Goal: Information Seeking & Learning: Learn about a topic

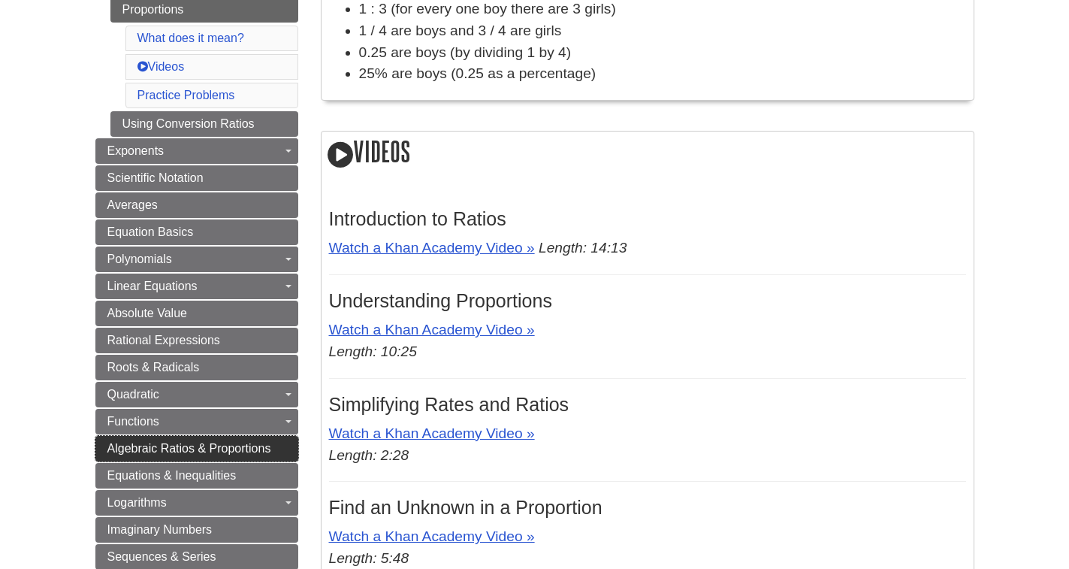
scroll to position [451, 0]
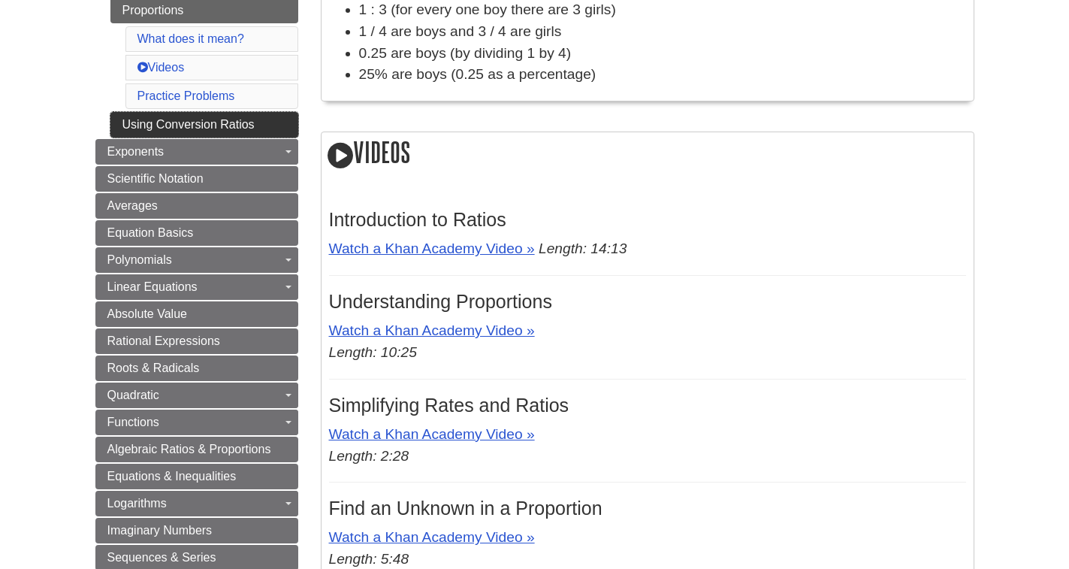
click at [228, 126] on link "Using Conversion Ratios" at bounding box center [204, 125] width 188 height 26
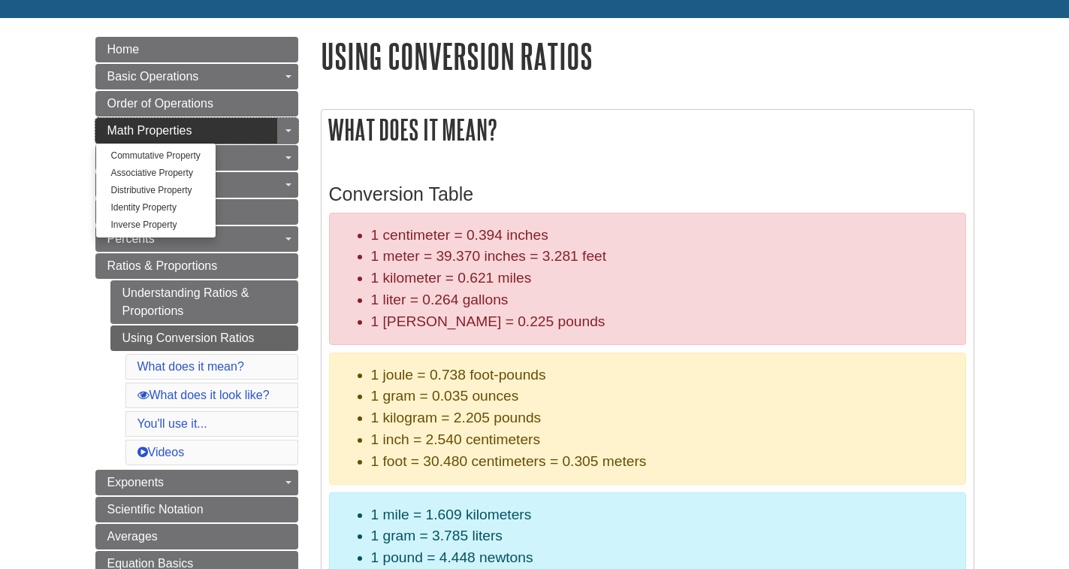
scroll to position [75, 0]
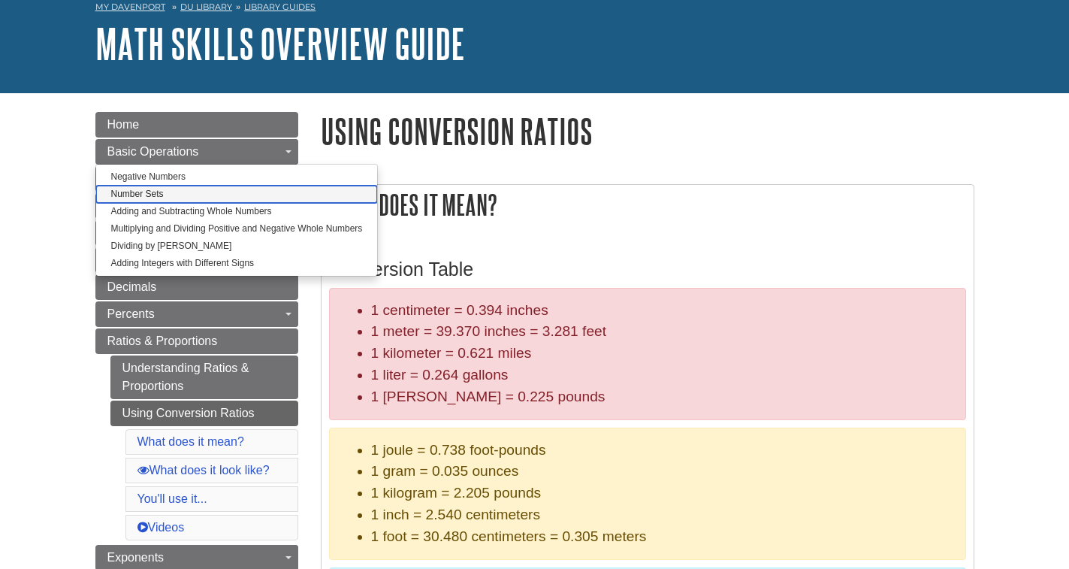
click at [136, 192] on link "Number Sets" at bounding box center [237, 194] width 282 height 17
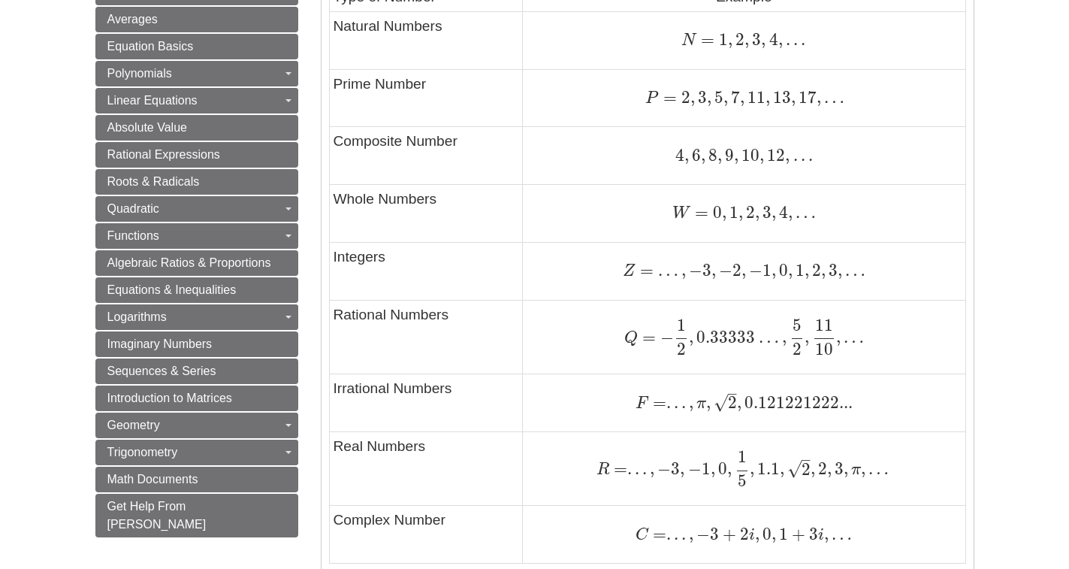
scroll to position [826, 0]
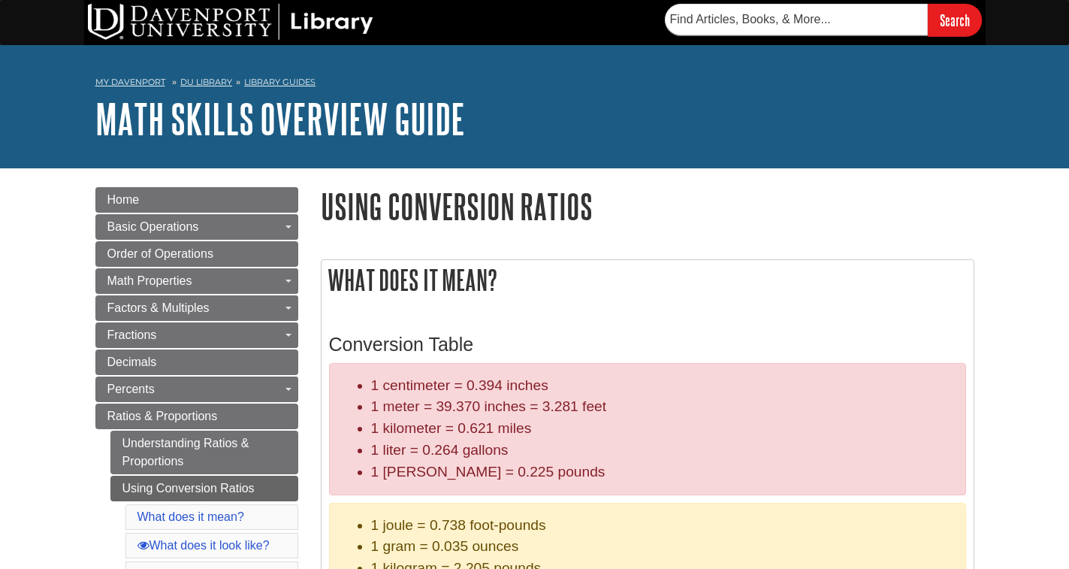
scroll to position [75, 0]
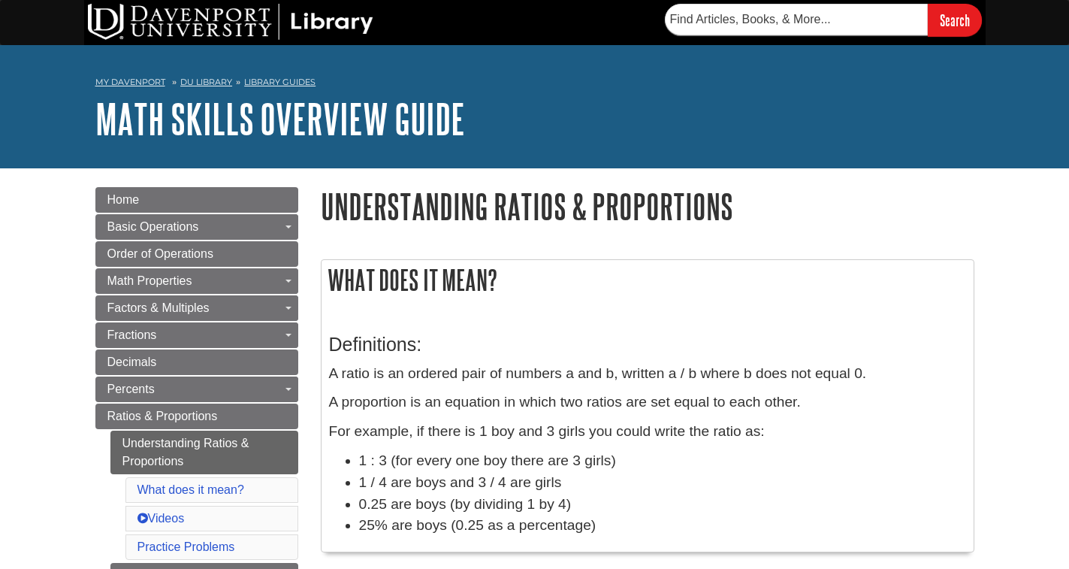
scroll to position [445, 0]
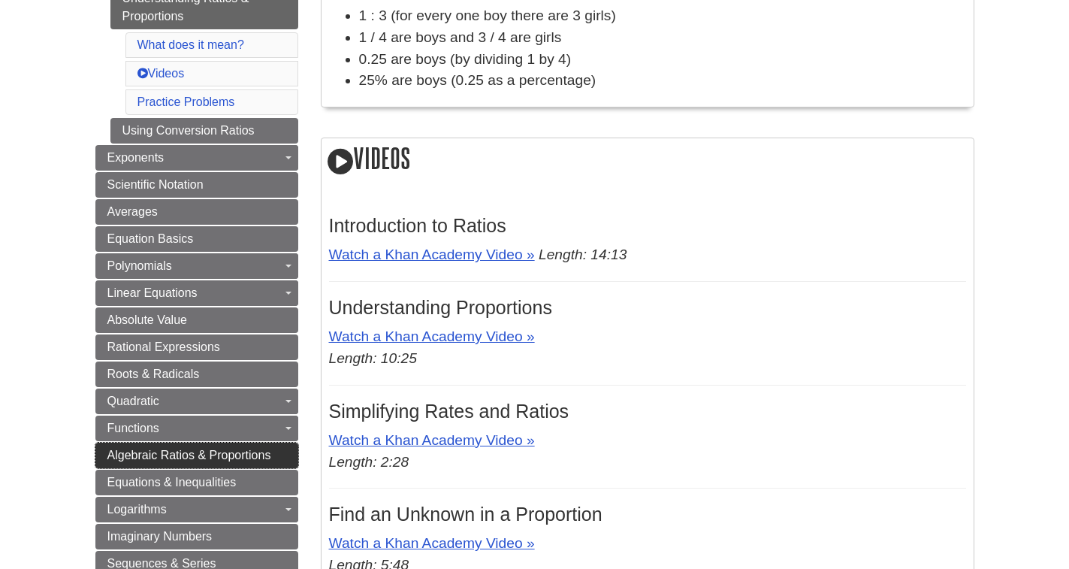
click at [227, 455] on span "Algebraic Ratios & Proportions" at bounding box center [189, 455] width 164 height 13
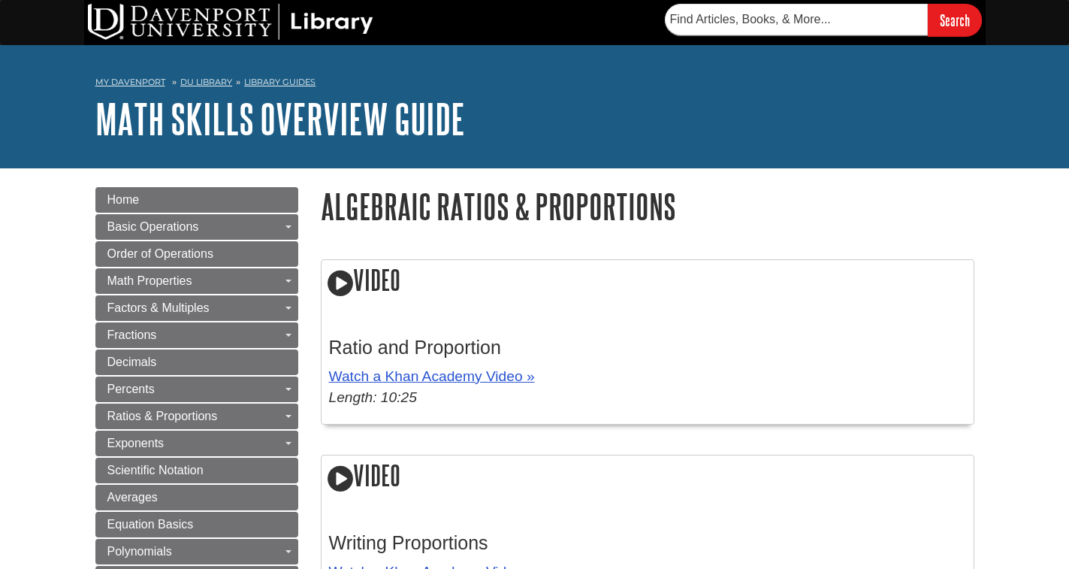
click at [736, 373] on p "Watch a Khan Academy Video » Length: 10:25" at bounding box center [647, 388] width 637 height 44
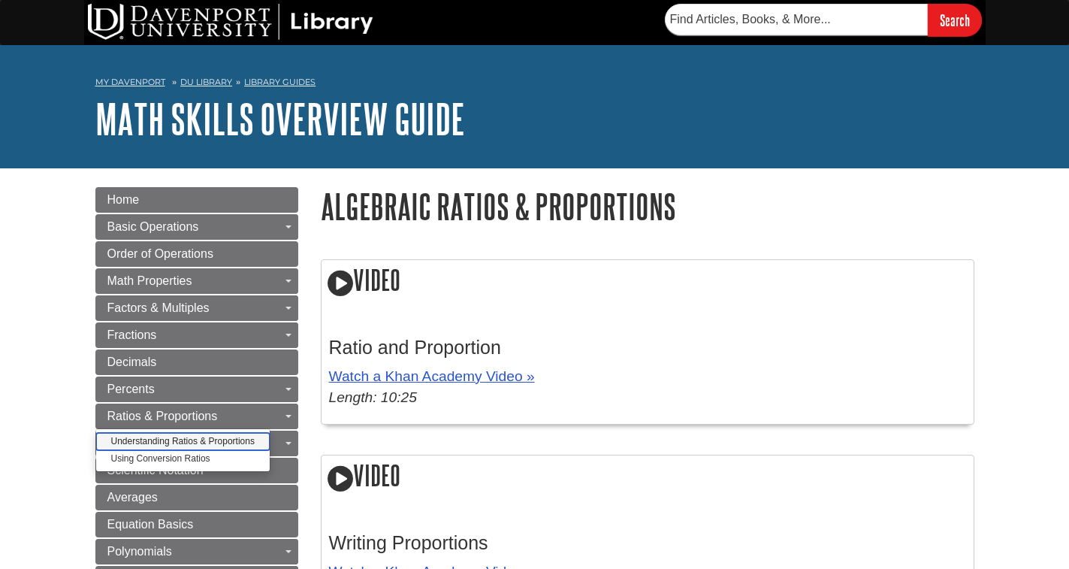
click at [162, 440] on link "Understanding Ratios & Proportions" at bounding box center [183, 441] width 174 height 17
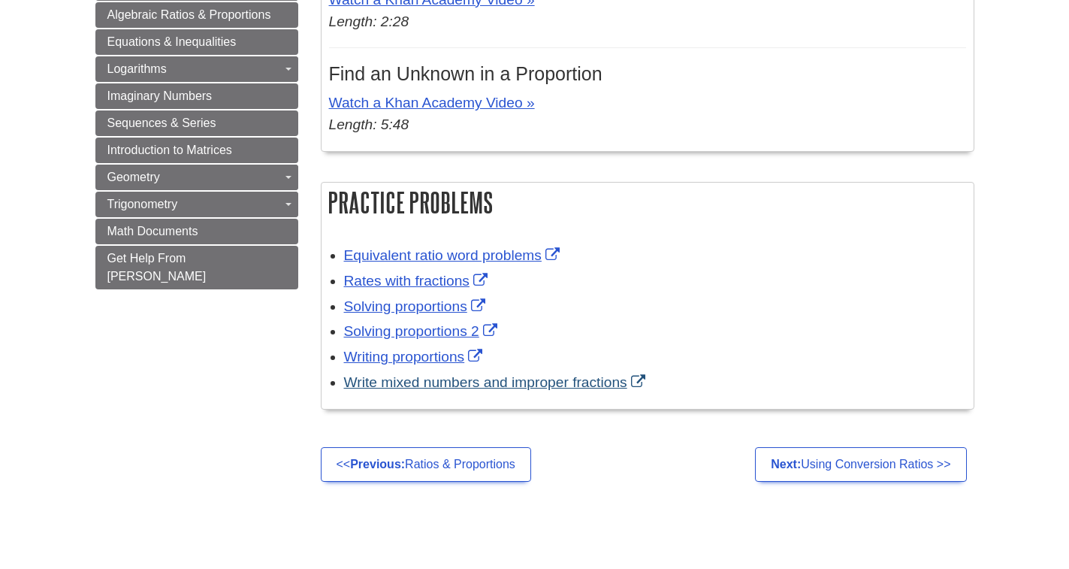
scroll to position [902, 0]
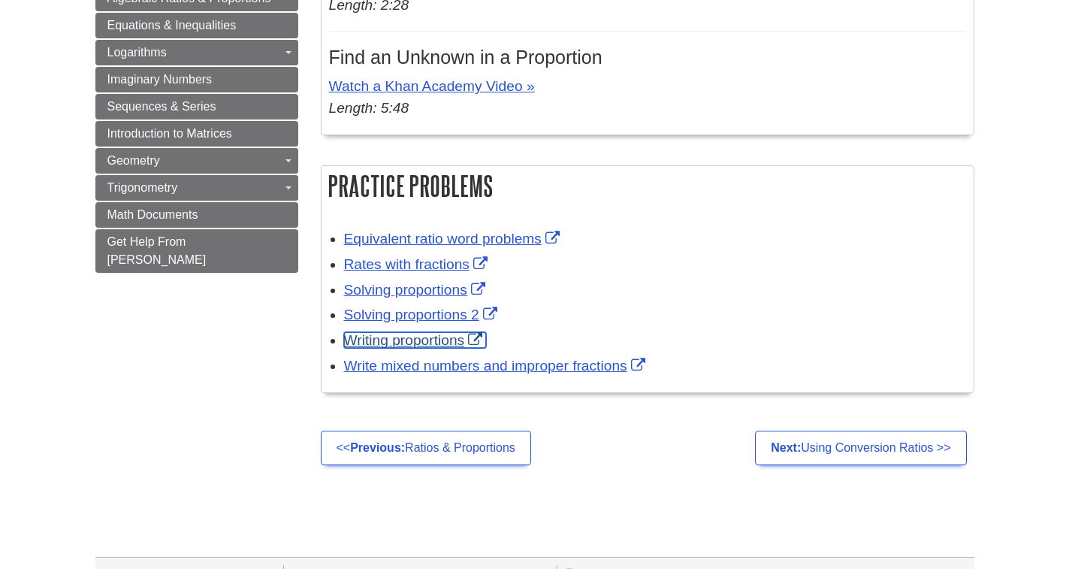
click at [394, 332] on link "Writing proportions" at bounding box center [415, 340] width 143 height 16
click at [410, 332] on link "Writing proportions" at bounding box center [415, 340] width 143 height 16
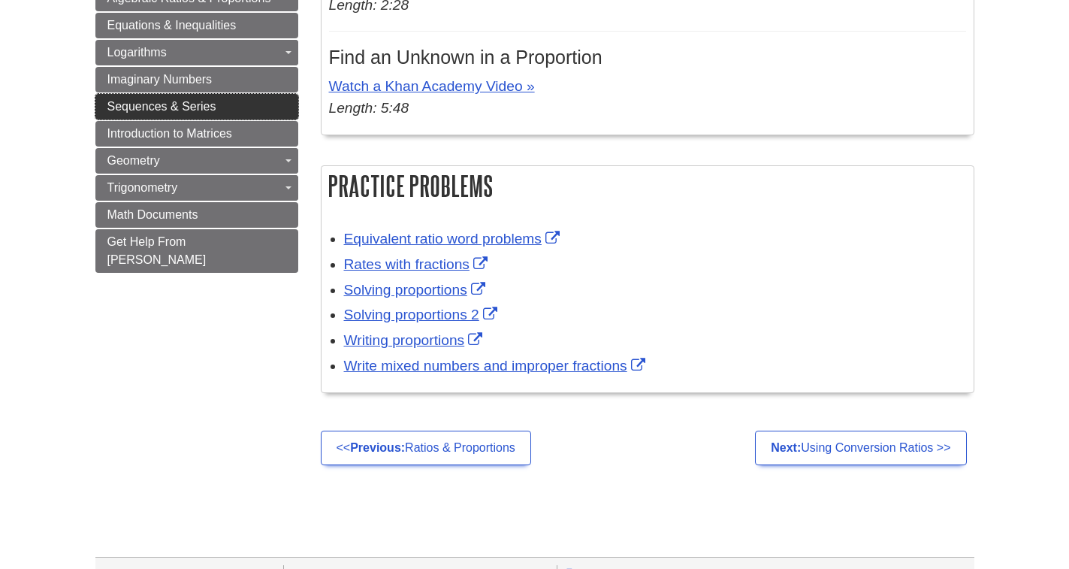
click at [157, 110] on span "Sequences & Series" at bounding box center [161, 106] width 109 height 13
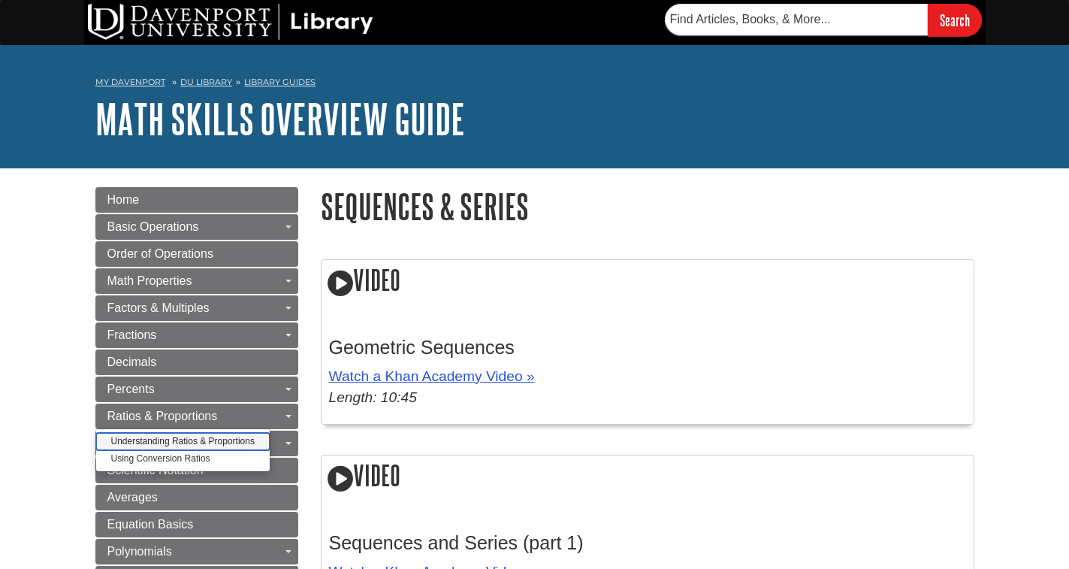
click at [235, 441] on link "Understanding Ratios & Proportions" at bounding box center [183, 441] width 174 height 17
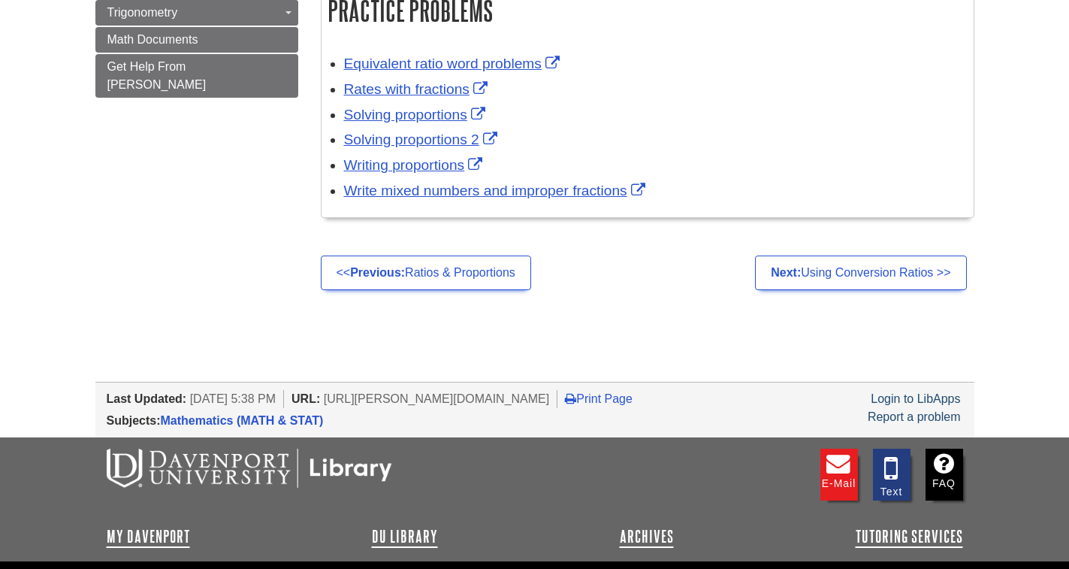
scroll to position [1044, 0]
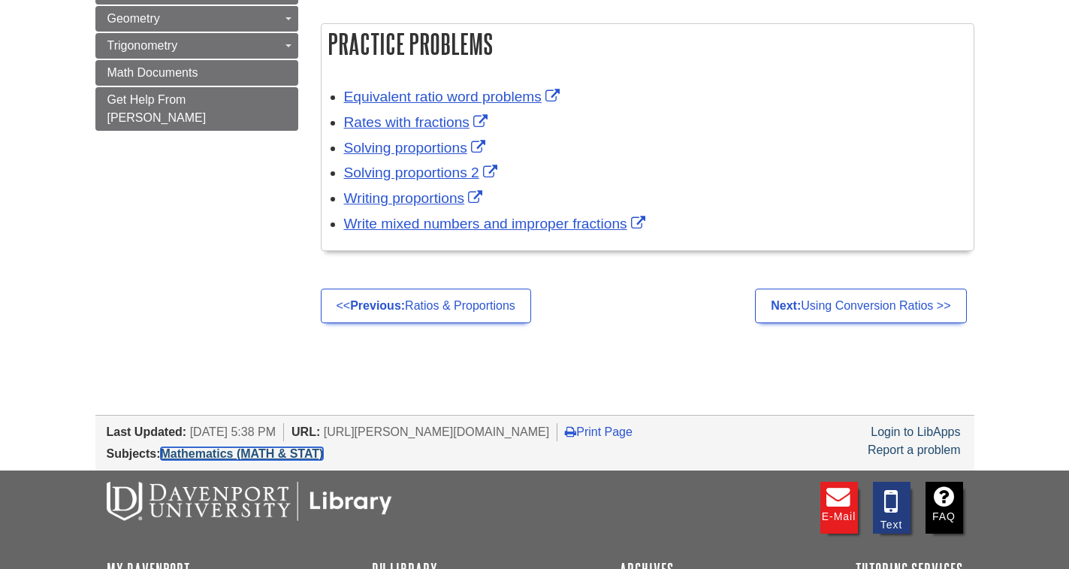
click at [210, 447] on link "Mathematics (MATH & STAT)" at bounding box center [242, 453] width 163 height 13
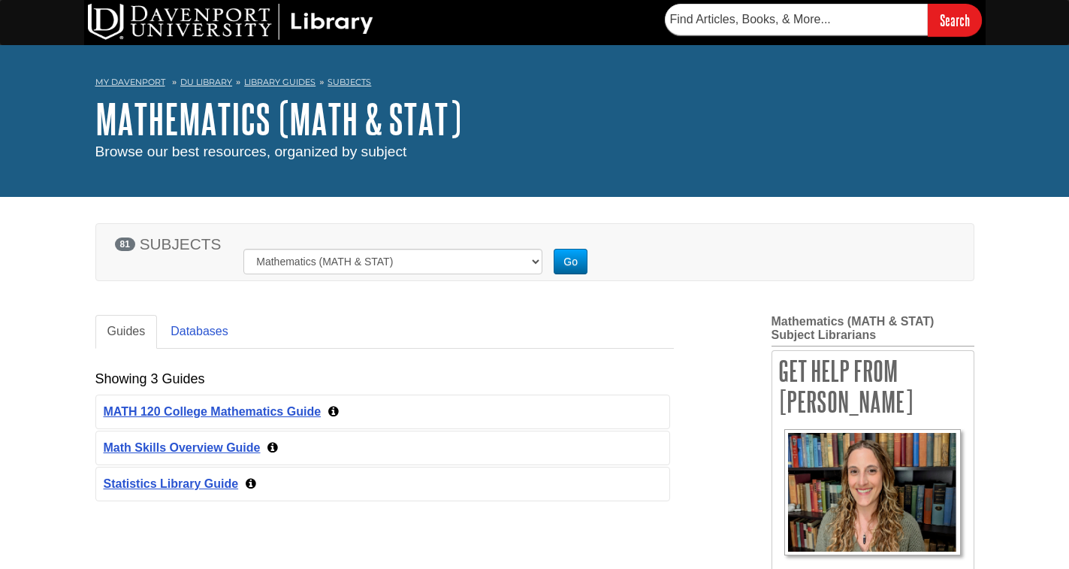
click at [425, 307] on div "Guides Databases Showing 3 Guides [DATE] 1032 MATH 120 College Mathematics Guid…" at bounding box center [535, 545] width 902 height 499
